Goal: Browse casually: Explore the website without a specific task or goal

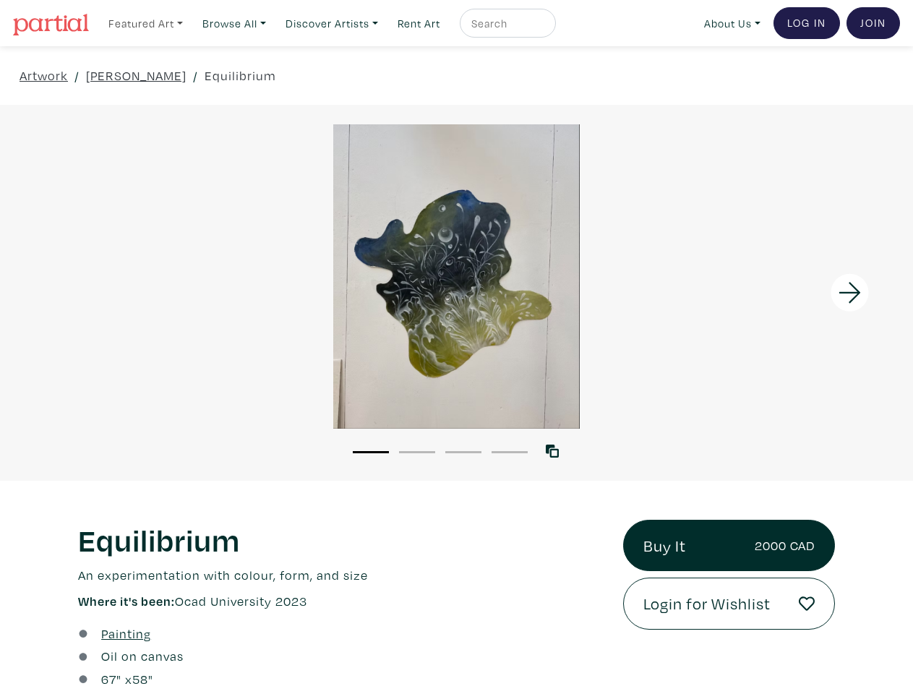
click at [147, 22] on link "Featured Art" at bounding box center [146, 24] width 88 height 30
click at [239, 22] on link "Browse All" at bounding box center [234, 24] width 77 height 30
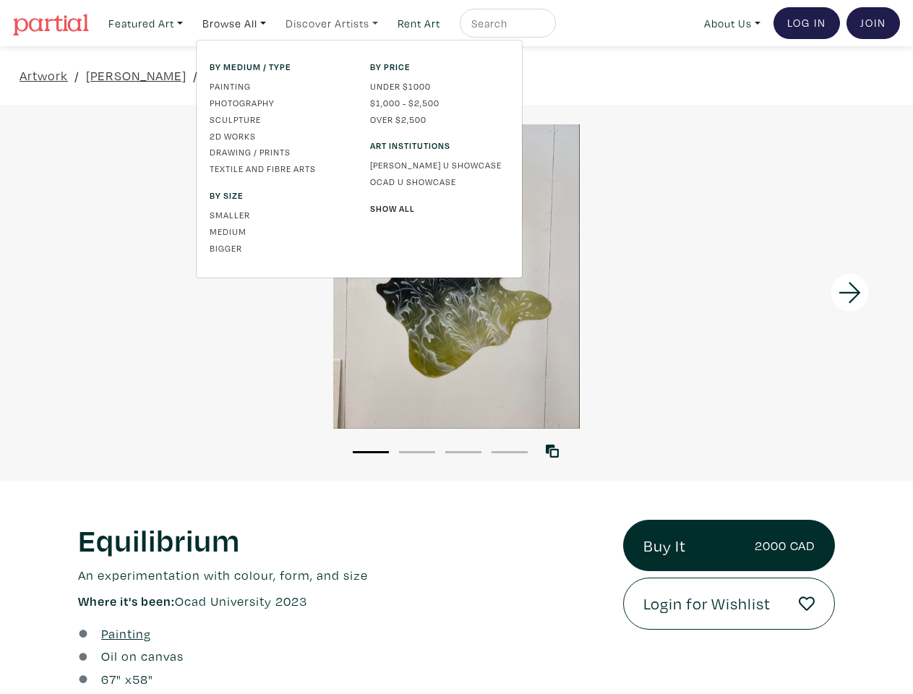
click at [339, 22] on link "Discover Artists" at bounding box center [332, 24] width 106 height 30
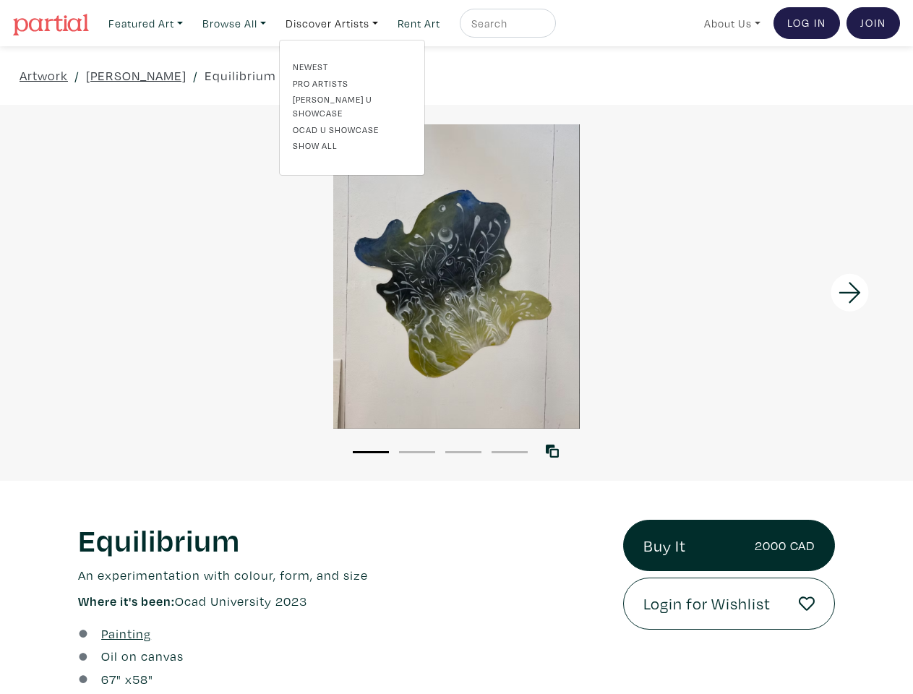
click at [730, 22] on link "About Us" at bounding box center [732, 24] width 69 height 30
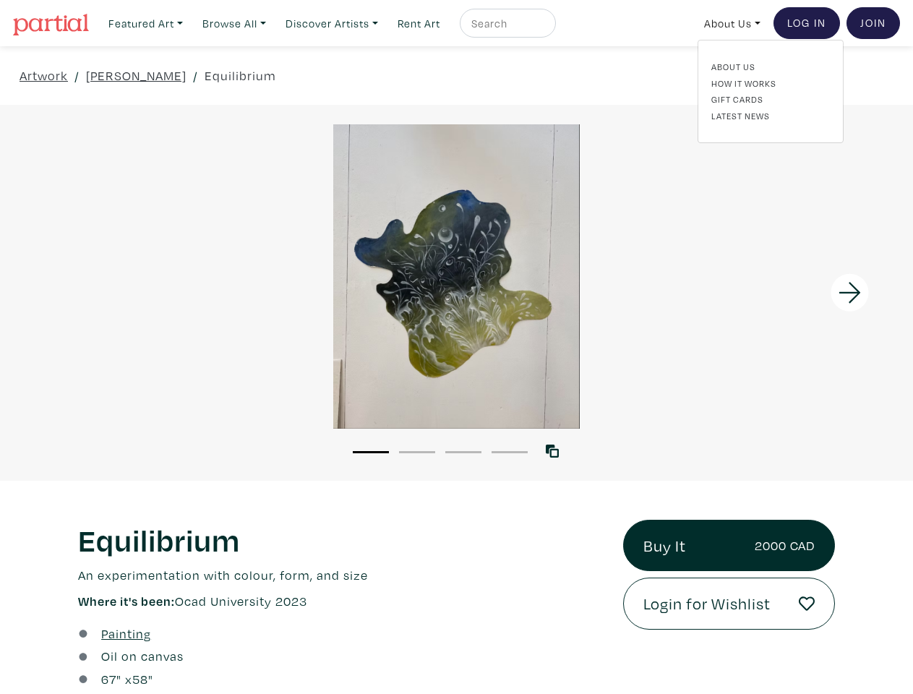
click at [799, 292] on div at bounding box center [799, 293] width 229 height 376
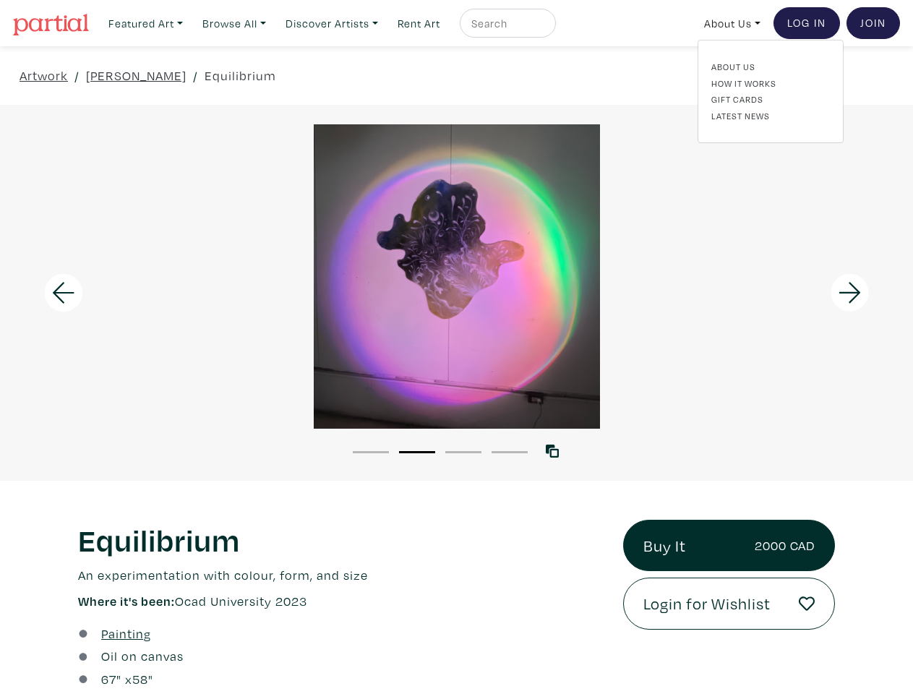
click at [371, 451] on button "1" at bounding box center [371, 452] width 36 height 2
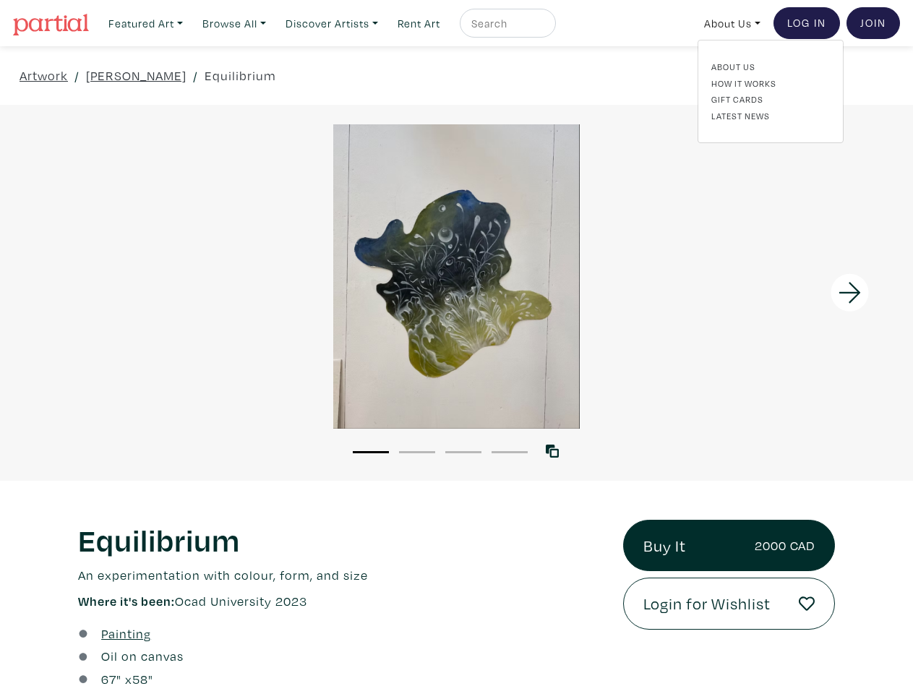
click at [417, 451] on button "2" at bounding box center [417, 452] width 36 height 2
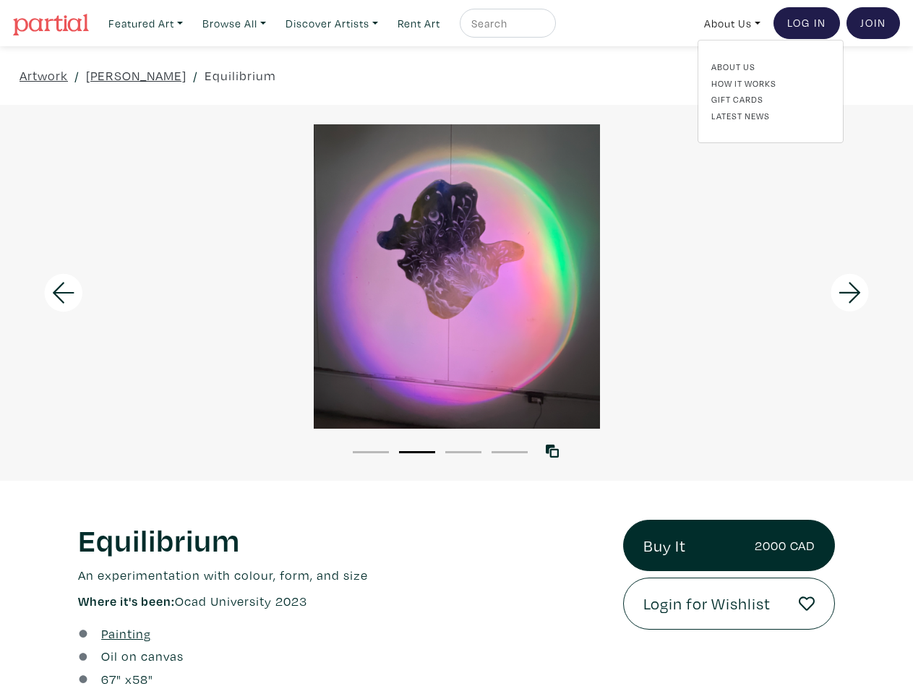
click at [464, 451] on button "3" at bounding box center [464, 452] width 36 height 2
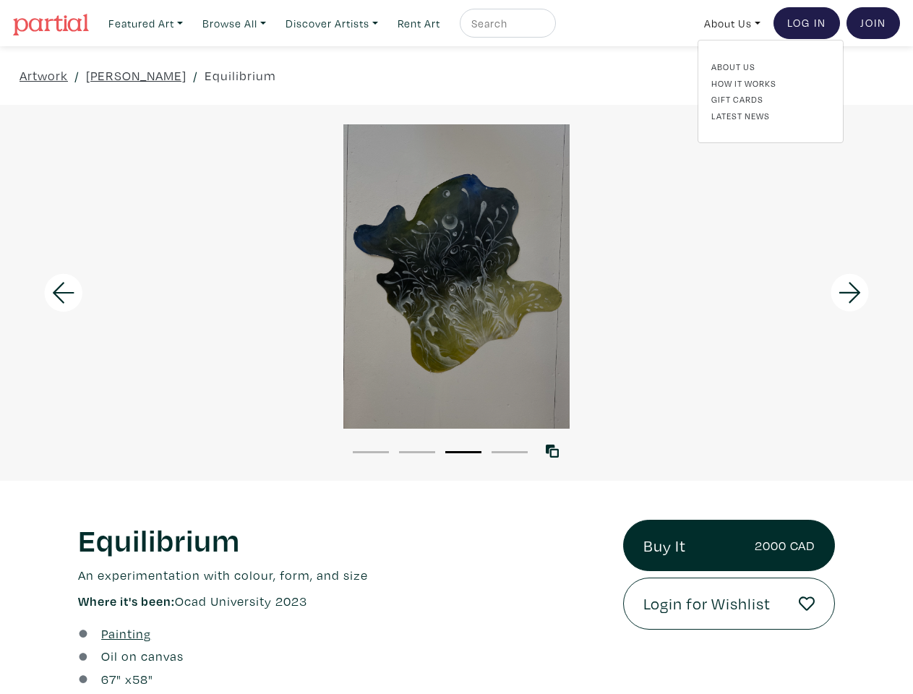
click at [510, 451] on button "4" at bounding box center [510, 452] width 36 height 2
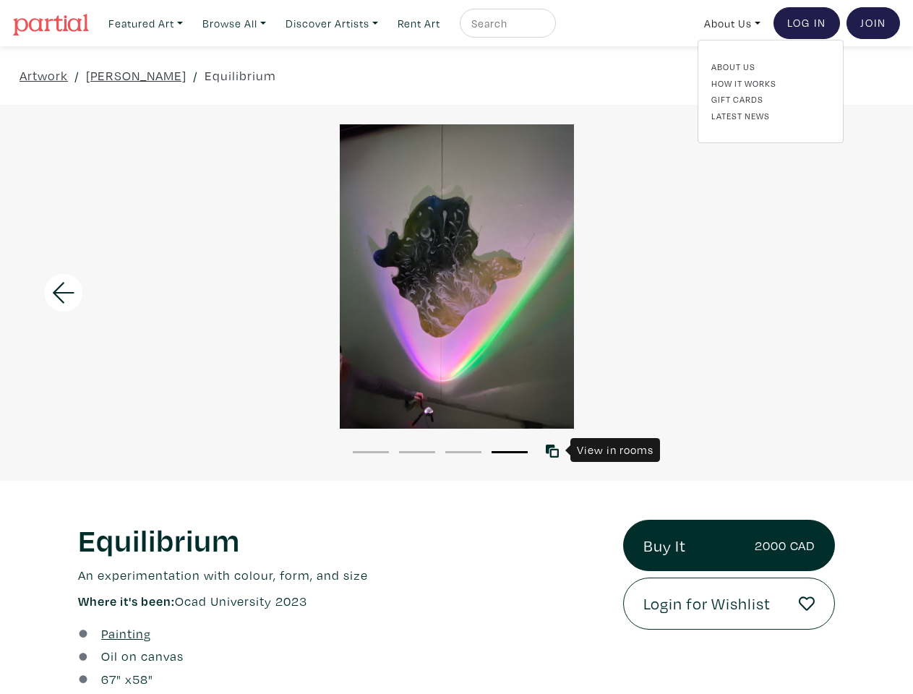
click at [555, 451] on icon at bounding box center [552, 451] width 13 height 13
